Goal: Information Seeking & Learning: Learn about a topic

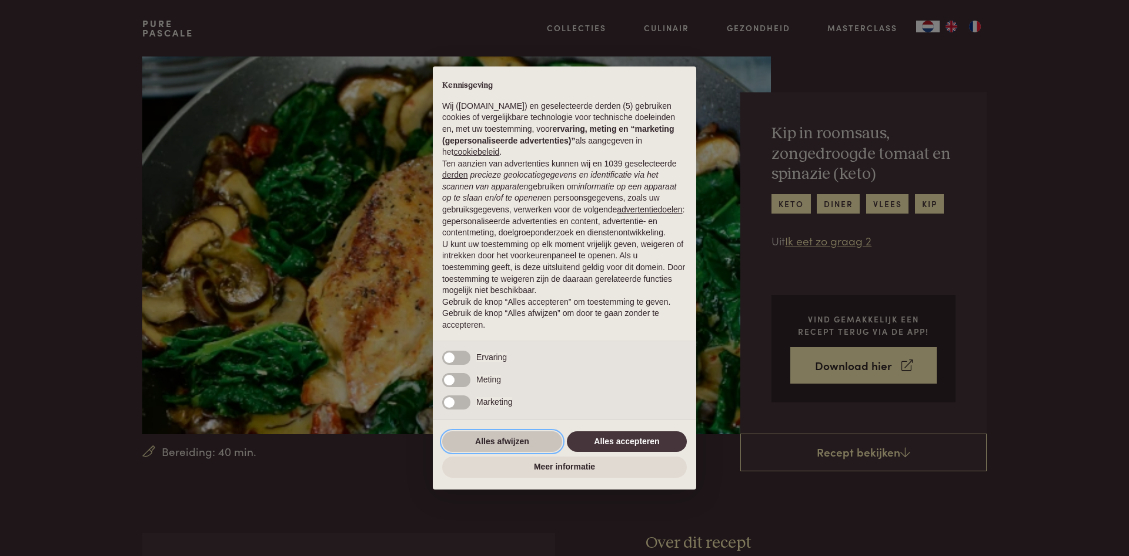
drag, startPoint x: 507, startPoint y: 444, endPoint x: 428, endPoint y: 415, distance: 84.7
click at [508, 444] on button "Alles afwijzen" at bounding box center [502, 441] width 120 height 21
